Goal: Information Seeking & Learning: Learn about a topic

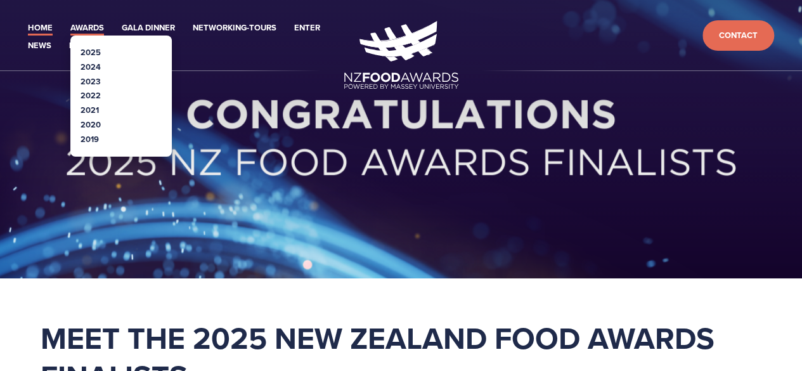
click at [86, 27] on link "Awards" at bounding box center [87, 28] width 34 height 15
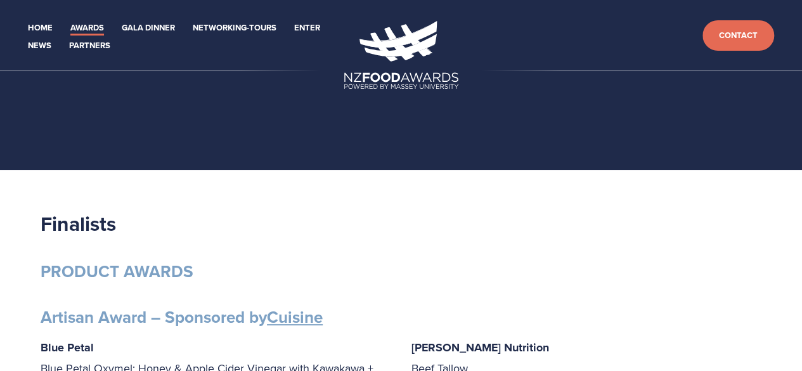
drag, startPoint x: 797, startPoint y: 26, endPoint x: 798, endPoint y: 55, distance: 28.6
click at [798, 55] on header "Home Awards 2025 2024 2023 Enter" at bounding box center [401, 35] width 802 height 71
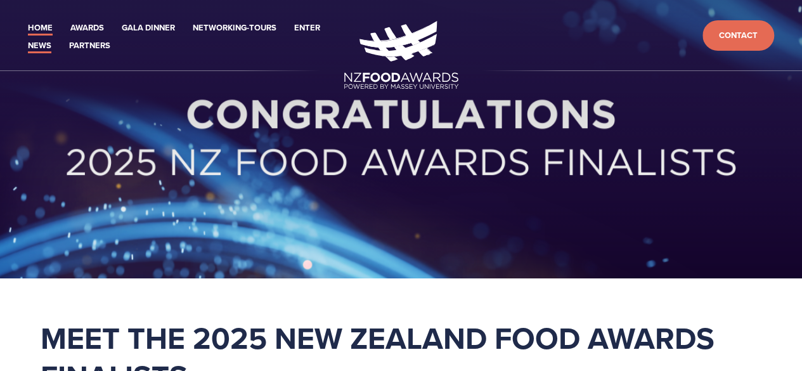
click at [40, 42] on link "News" at bounding box center [39, 46] width 23 height 15
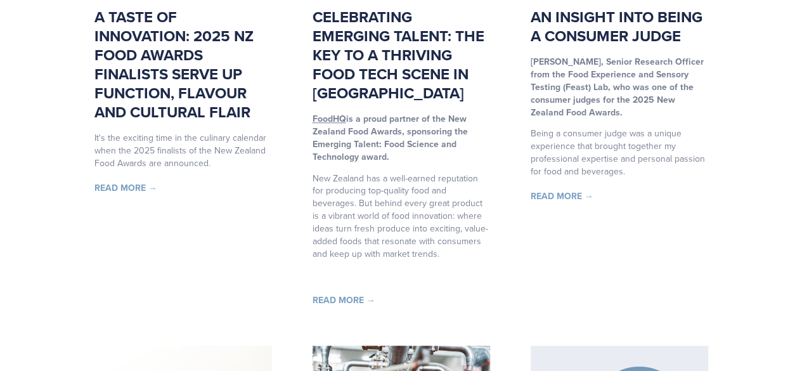
scroll to position [359, 0]
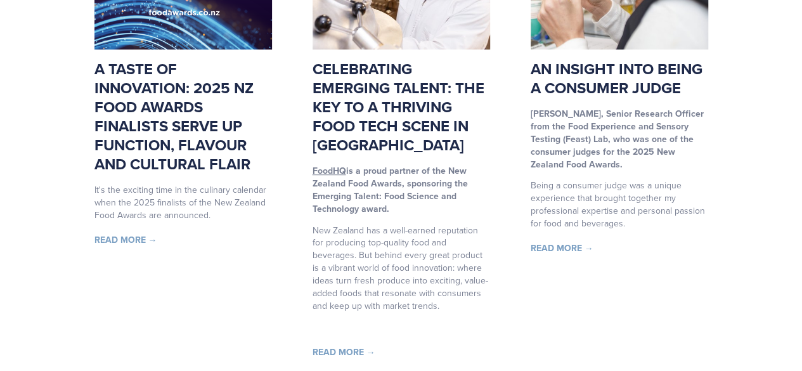
click at [133, 239] on link "Read More →" at bounding box center [125, 239] width 63 height 13
